Goal: Share content: Share content

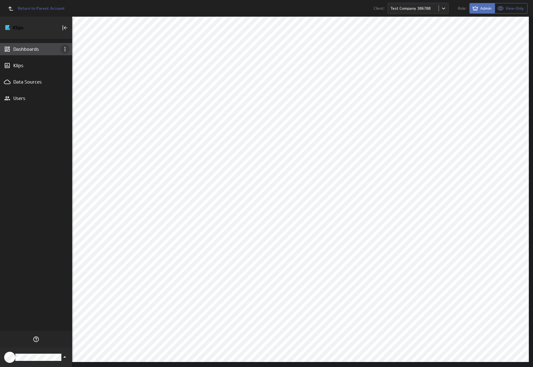
click at [65, 49] on icon "Dashboard menu" at bounding box center [64, 49] width 1 height 4
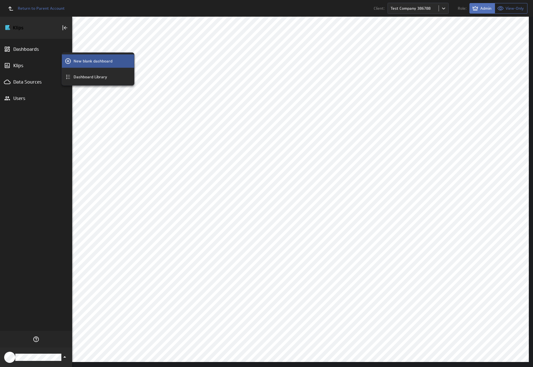
click at [98, 61] on p "New blank dashboard" at bounding box center [93, 61] width 39 height 6
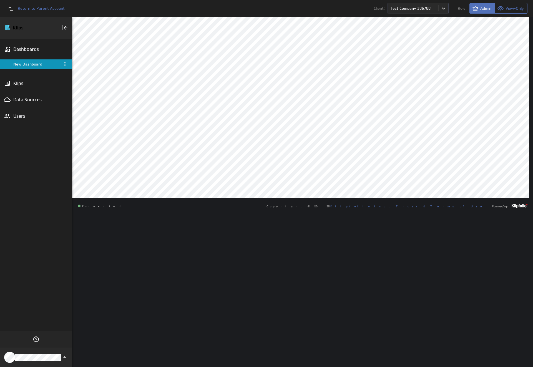
click at [36, 64] on div "New Dashboard" at bounding box center [36, 64] width 46 height 5
click at [65, 64] on icon "Menu" at bounding box center [64, 64] width 1 height 4
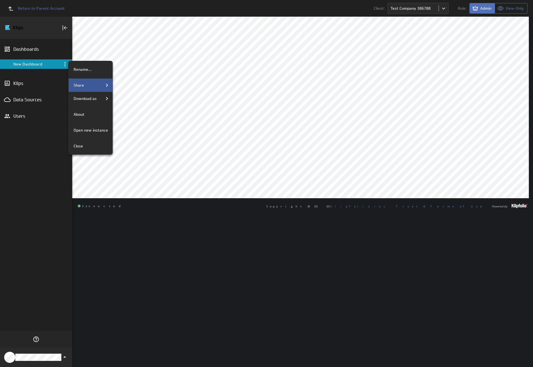
click at [90, 85] on div "Share" at bounding box center [90, 85] width 39 height 7
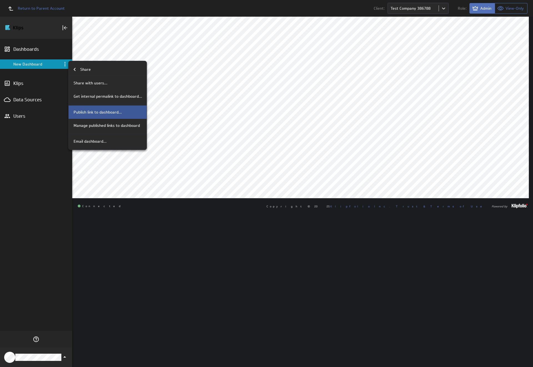
click at [107, 112] on p "Publish link to dashboard..." at bounding box center [98, 112] width 48 height 6
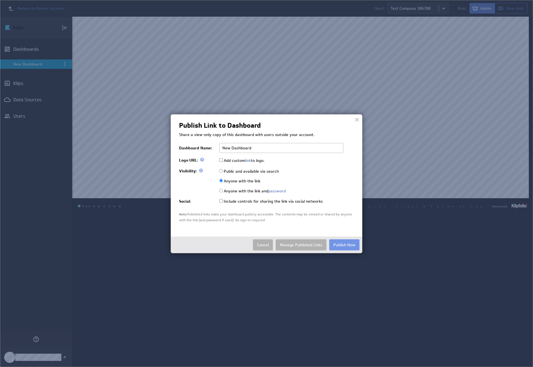
click at [221, 171] on input "Public and available via search" at bounding box center [221, 171] width 4 height 4
radio input "true"
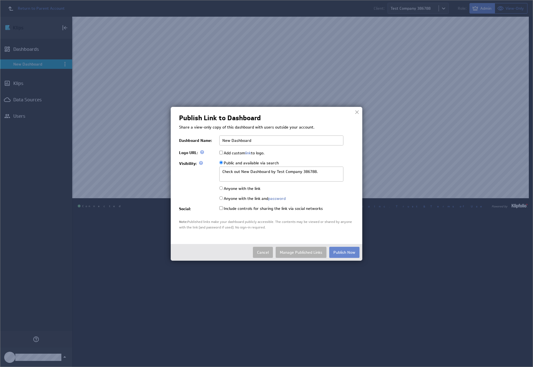
click at [344, 252] on button "Publish Now" at bounding box center [344, 252] width 30 height 11
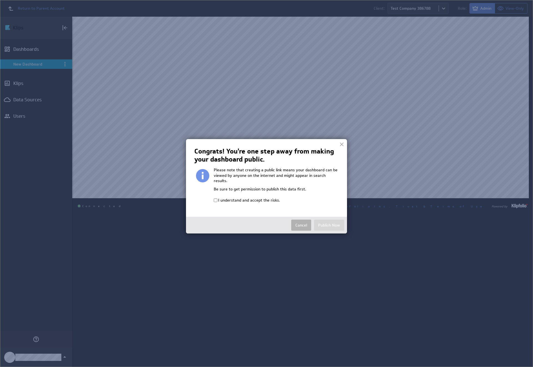
click at [216, 199] on input "I understand and accept the risks." at bounding box center [216, 201] width 4 height 4
checkbox input "true"
click at [329, 220] on button "Publish Now" at bounding box center [329, 225] width 30 height 11
